Goal: Information Seeking & Learning: Learn about a topic

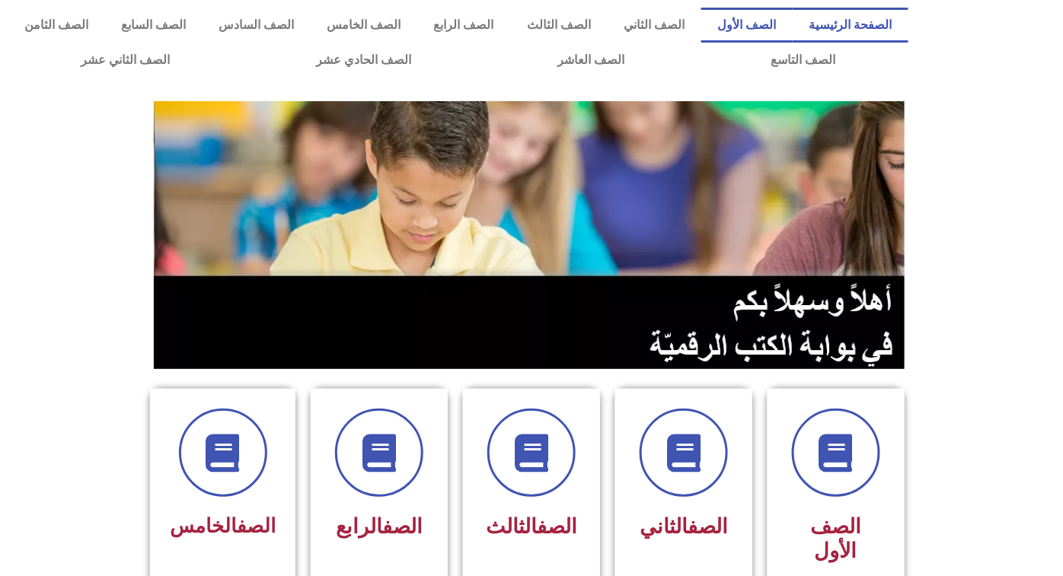
click at [741, 15] on link "الصف الأول" at bounding box center [746, 25] width 91 height 35
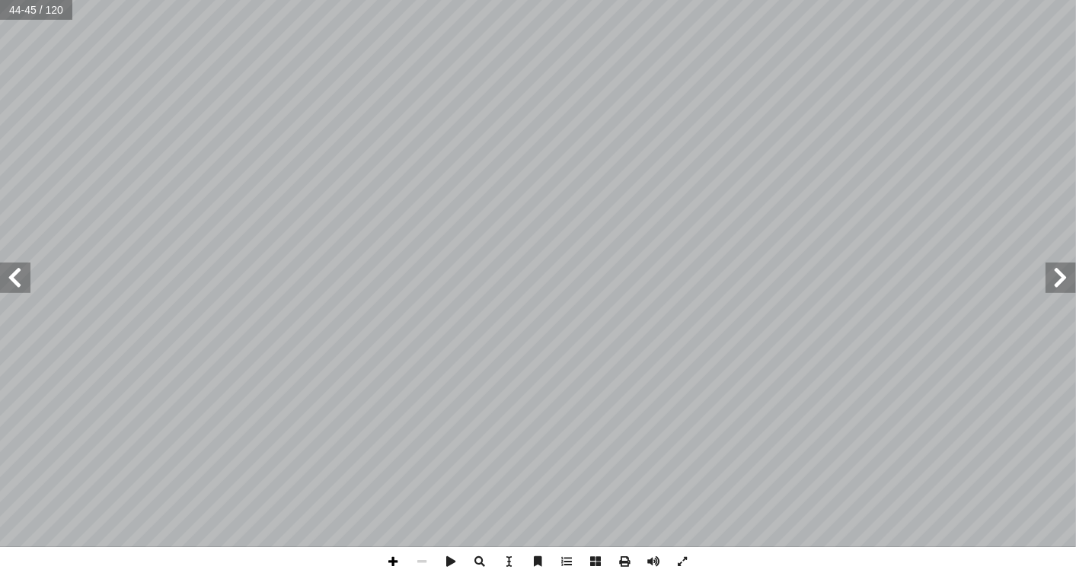
click at [393, 562] on span at bounding box center [393, 562] width 29 height 29
click at [425, 558] on span at bounding box center [422, 562] width 29 height 29
click at [415, 560] on span at bounding box center [422, 562] width 29 height 29
click at [385, 557] on span at bounding box center [393, 562] width 29 height 29
